Goal: Entertainment & Leisure: Browse casually

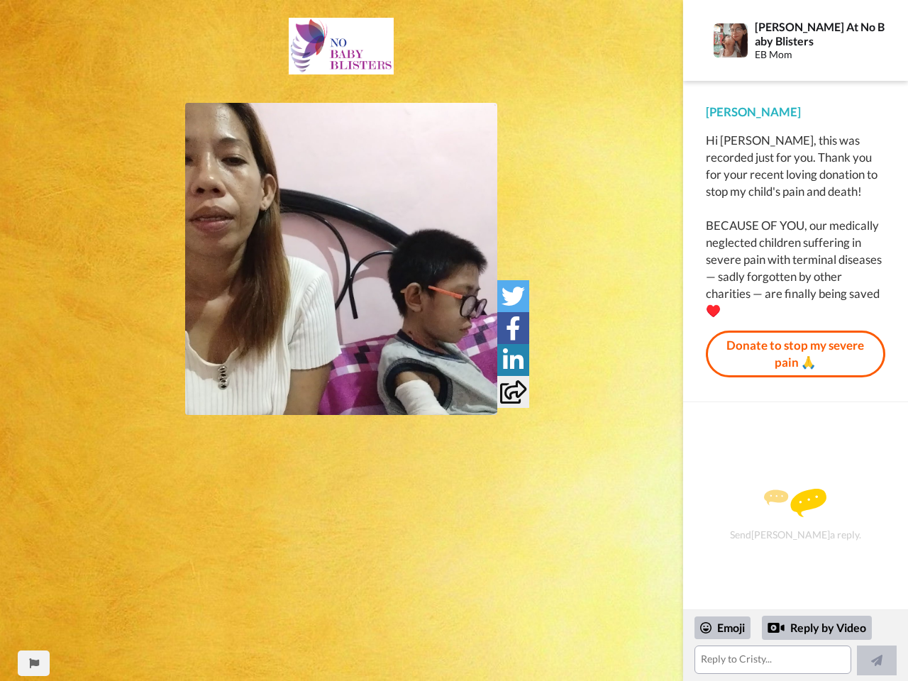
click at [341, 259] on img at bounding box center [341, 259] width 312 height 312
click at [513, 296] on icon at bounding box center [513, 296] width 23 height 23
click at [513, 328] on icon at bounding box center [513, 327] width 15 height 23
click at [513, 360] on icon at bounding box center [513, 359] width 21 height 23
click at [513, 392] on icon at bounding box center [513, 391] width 26 height 23
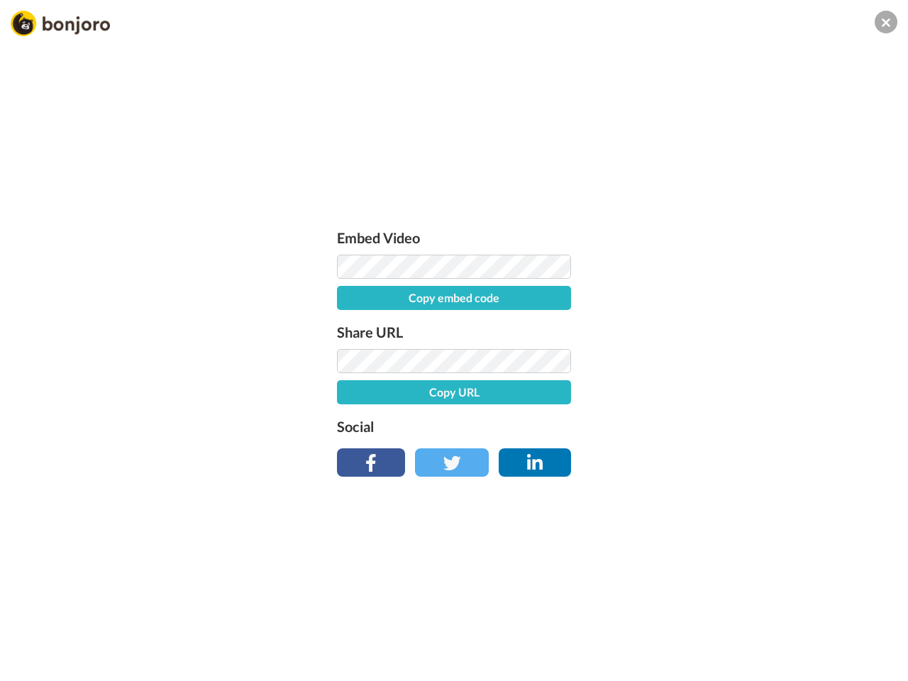
click at [33, 663] on div "Embed Video Copy embed code Share URL Copy URL Social" at bounding box center [454, 417] width 908 height 681
click at [795, 646] on div "Embed Video Copy embed code Share URL Copy URL Social" at bounding box center [454, 417] width 908 height 681
click at [723, 628] on div "Embed Video Copy embed code Share URL Copy URL Social" at bounding box center [454, 417] width 908 height 681
click at [817, 628] on div "Embed Video Copy embed code Share URL Copy URL Social" at bounding box center [454, 417] width 908 height 681
click at [877, 661] on div "Embed Video Copy embed code Share URL Copy URL Social" at bounding box center [454, 417] width 908 height 681
